Goal: Answer question/provide support

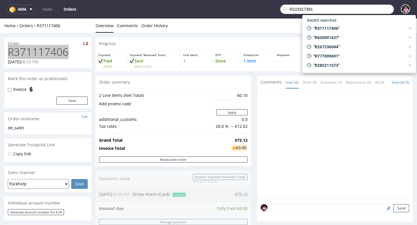
type input "R223317381"
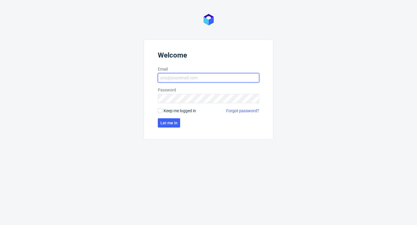
click at [187, 77] on input "Email" at bounding box center [208, 77] width 101 height 9
type input "aleks.ziemkowski@packhelp.com"
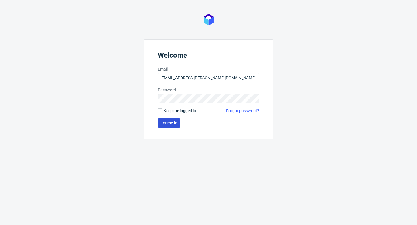
click at [163, 121] on span "Let me in" at bounding box center [169, 123] width 17 height 4
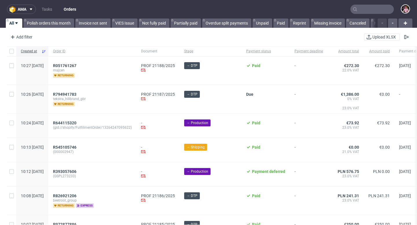
click at [363, 9] on input "text" at bounding box center [372, 9] width 43 height 9
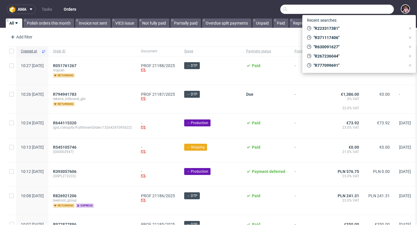
paste input "R223317381"
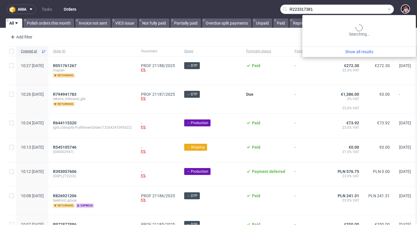
type input "R223317381"
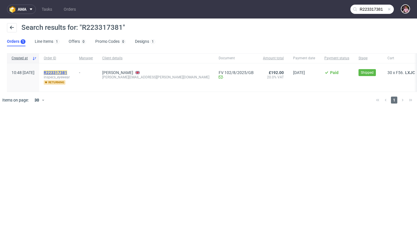
click at [65, 73] on mark "R223317381" at bounding box center [55, 72] width 23 height 5
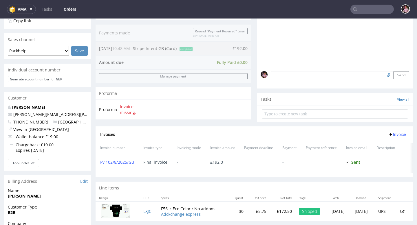
scroll to position [130, 0]
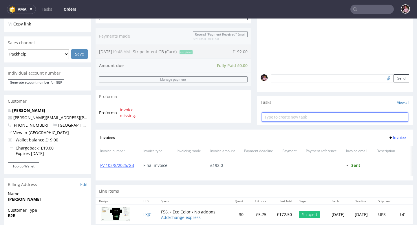
click at [339, 122] on input "text" at bounding box center [335, 117] width 146 height 9
type input "correction invoice"
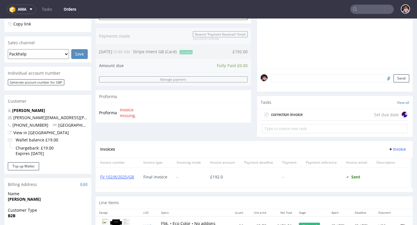
click at [334, 121] on div "correction invoice Set due date" at bounding box center [335, 115] width 146 height 12
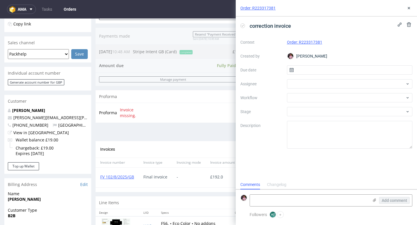
scroll to position [5, 0]
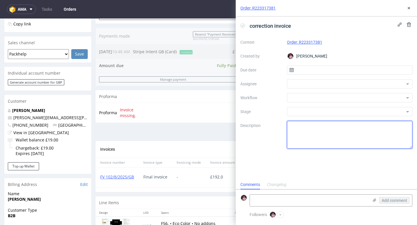
click at [307, 125] on textarea at bounding box center [350, 135] width 126 height 28
paste textarea "The original invoice was FV 102/8/2025/GB. I need a new corrected invoice to sh…"
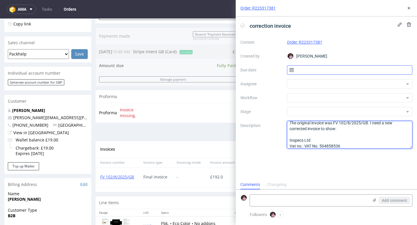
type textarea "The original invoice was FV 102/8/2025/GB. I need a new corrected invoice to sh…"
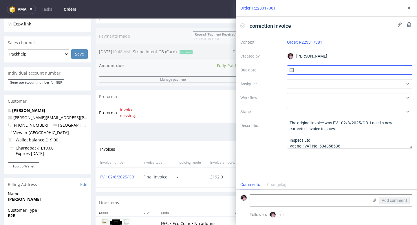
click at [310, 73] on input "text" at bounding box center [350, 70] width 126 height 9
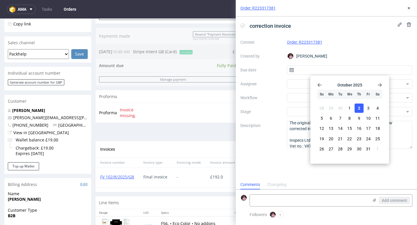
click at [360, 108] on span "2" at bounding box center [359, 108] width 2 height 6
type input "02/10/2025"
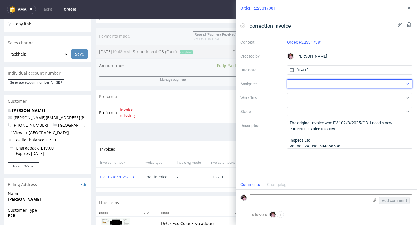
click at [325, 88] on div at bounding box center [350, 83] width 126 height 9
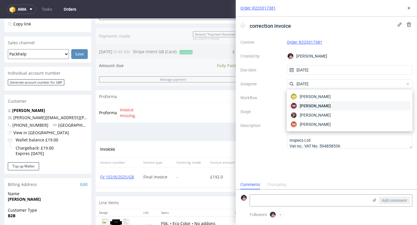
type input "natal"
click at [331, 103] on span "Natalia Kaczorowska" at bounding box center [315, 106] width 31 height 6
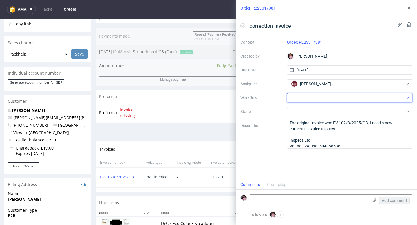
click at [324, 97] on div at bounding box center [350, 97] width 126 height 9
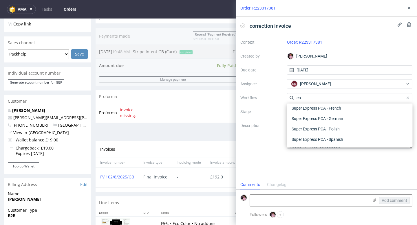
scroll to position [0, 0]
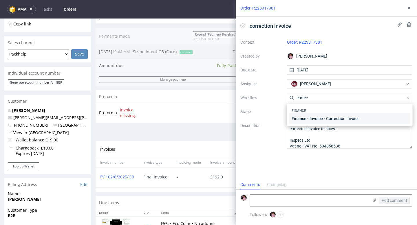
type input "correc"
click at [337, 121] on div "Finance - Invoice - Correction Invoice" at bounding box center [350, 119] width 121 height 10
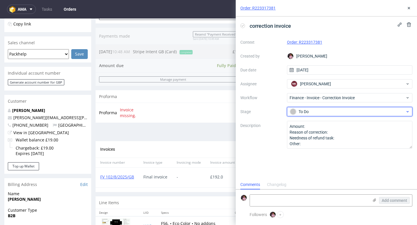
click at [326, 112] on div "To Do" at bounding box center [347, 112] width 115 height 6
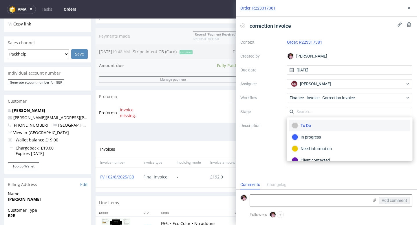
click at [326, 112] on input "text" at bounding box center [350, 111] width 126 height 9
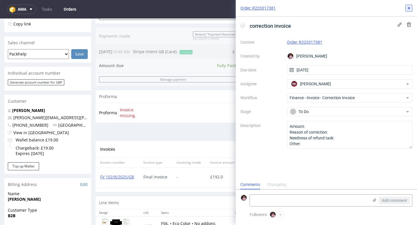
click at [409, 7] on use at bounding box center [409, 8] width 2 height 2
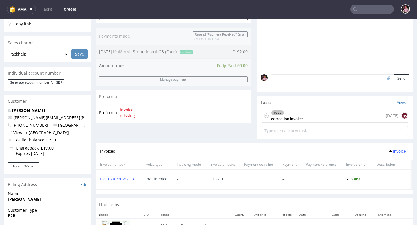
click at [332, 120] on div "To Do correction invoice today NK" at bounding box center [335, 116] width 146 height 14
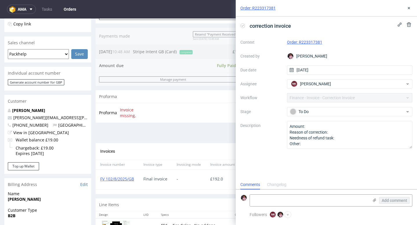
scroll to position [5, 0]
click at [300, 201] on textarea at bounding box center [309, 201] width 119 height 12
paste textarea "https://app-eu1.hubspot.com/contacts/25600958/record/0-5/239502148842/"
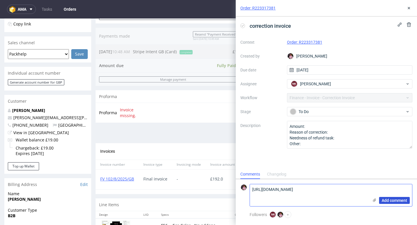
type textarea "https://app-eu1.hubspot.com/contacts/25600958/record/0-5/239502148842/"
click at [400, 200] on span "Add comment" at bounding box center [395, 201] width 26 height 4
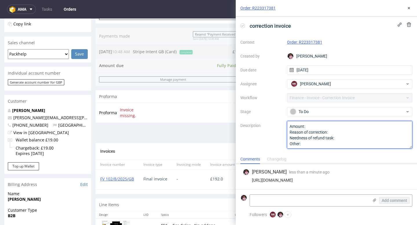
drag, startPoint x: 325, startPoint y: 147, endPoint x: 283, endPoint y: 119, distance: 50.2
click at [283, 119] on div "Context Order: R223317381 Created by Aleks Ziemkowski Due date 02/10/2025 Assig…" at bounding box center [327, 93] width 172 height 111
paste textarea "The original invoice was FV 102/8/2025/GB. I need a new corrected invoice to sh…"
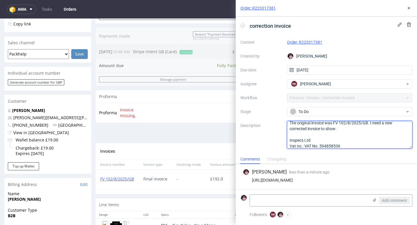
scroll to position [9, 0]
type textarea "The original invoice was FV 102/8/2025/GB. I need a new corrected invoice to sh…"
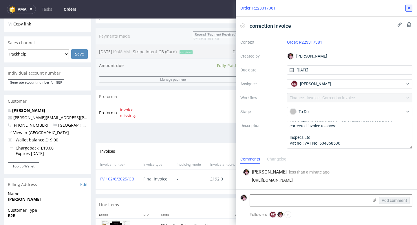
click at [412, 8] on button at bounding box center [409, 8] width 7 height 7
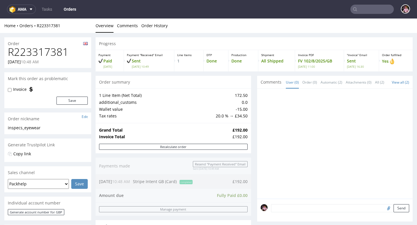
click at [367, 9] on input "text" at bounding box center [372, 9] width 43 height 9
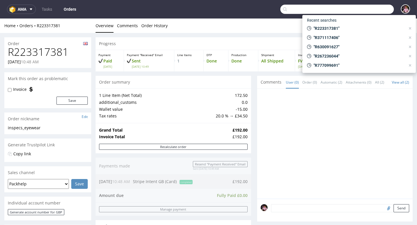
paste input "R558339889"
type input "R558339889"
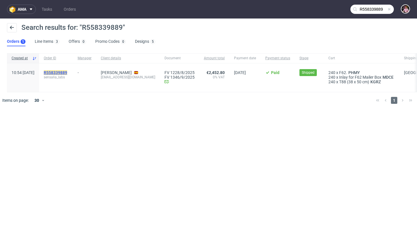
click at [67, 72] on mark "R558339889" at bounding box center [55, 72] width 23 height 5
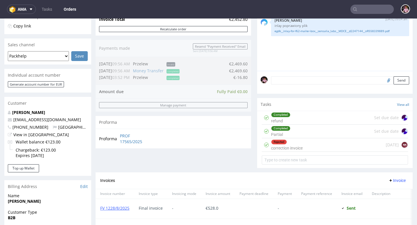
scroll to position [145, 0]
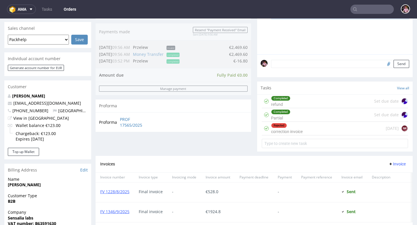
click at [295, 134] on div "Rejected correction invoice" at bounding box center [287, 128] width 32 height 13
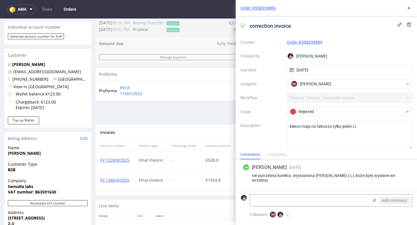
scroll to position [177, 0]
click at [410, 3] on div "Order: R558339889" at bounding box center [326, 8] width 181 height 17
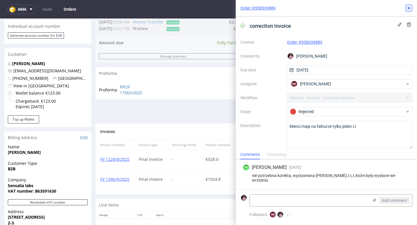
click at [408, 9] on icon at bounding box center [409, 8] width 5 height 5
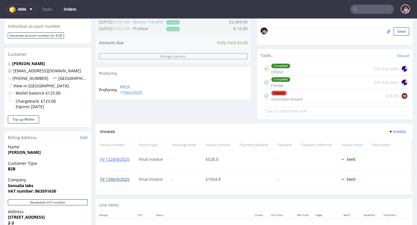
click at [118, 182] on link "FV 1346/9/2025" at bounding box center [114, 180] width 29 height 6
